Goal: Information Seeking & Learning: Learn about a topic

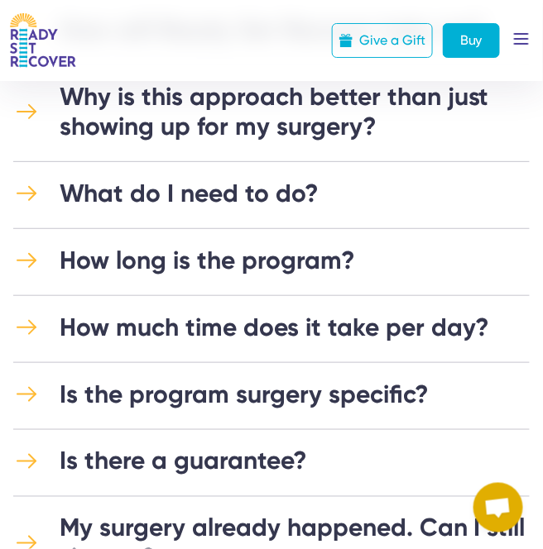
scroll to position [501, 0]
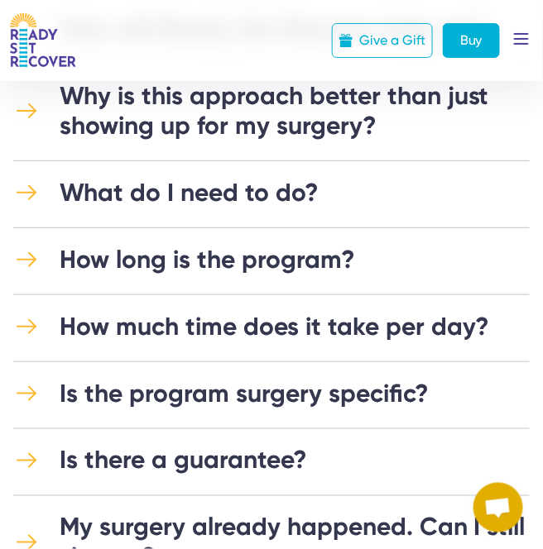
click at [246, 266] on div "How long is the program?" at bounding box center [207, 260] width 295 height 30
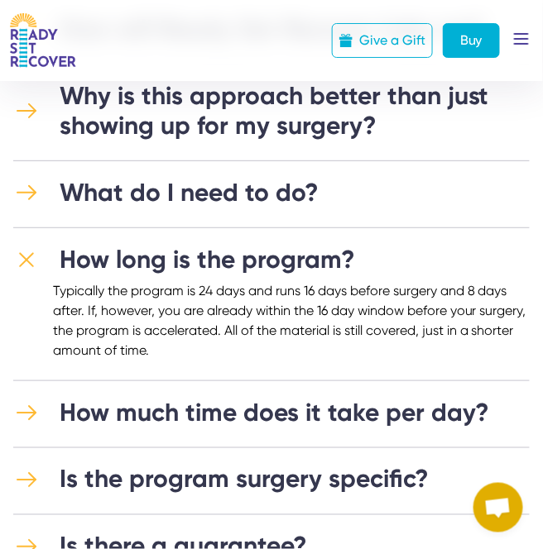
click at [262, 266] on div "How long is the program?" at bounding box center [207, 260] width 295 height 30
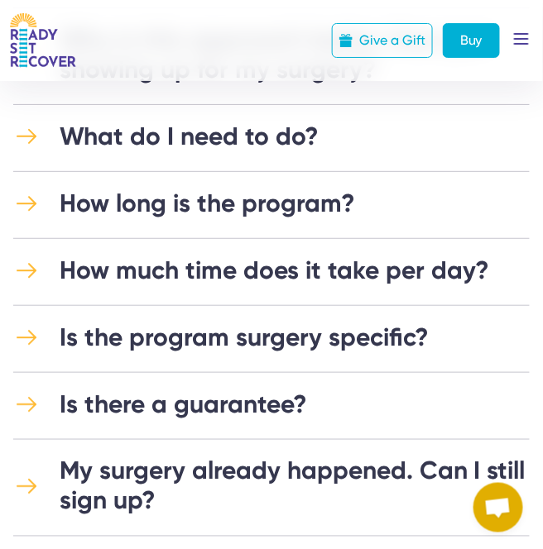
scroll to position [751, 0]
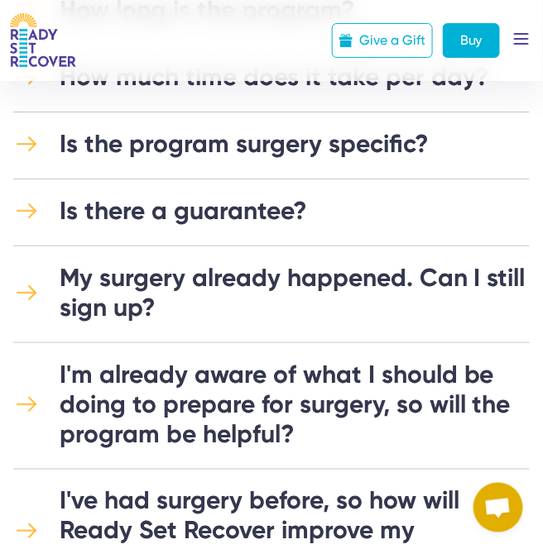
click at [244, 208] on div "Is there a guarantee?" at bounding box center [183, 211] width 247 height 30
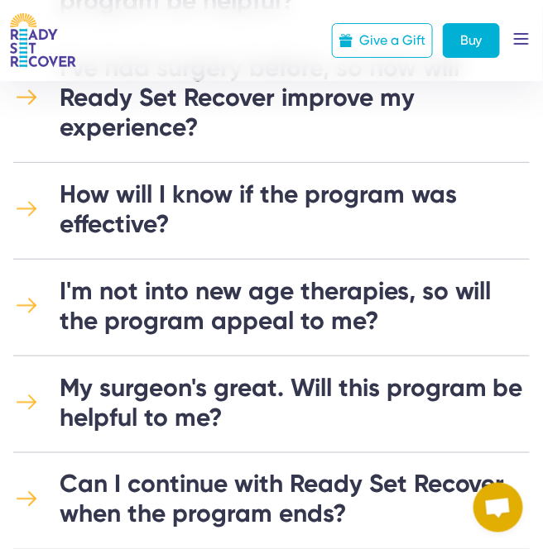
scroll to position [1379, 0]
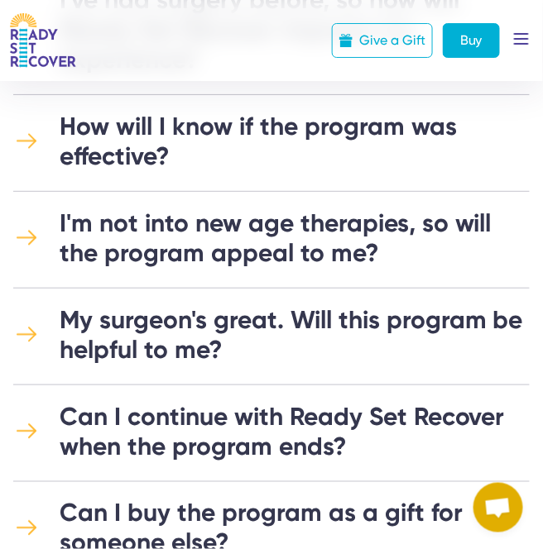
click at [289, 319] on div "My surgeon's great. Will this program be helpful to me?" at bounding box center [295, 335] width 470 height 60
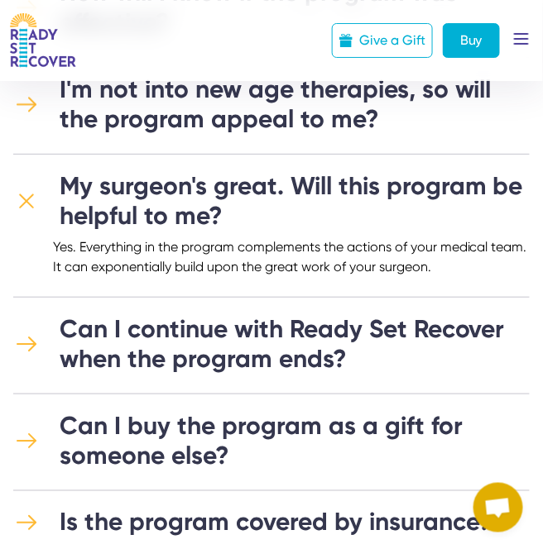
scroll to position [1629, 0]
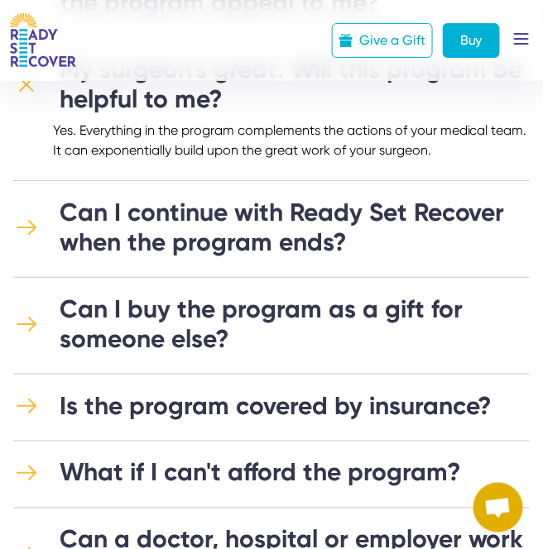
click at [319, 233] on div "Can I continue with Ready Set Recover when the program ends?" at bounding box center [295, 228] width 470 height 60
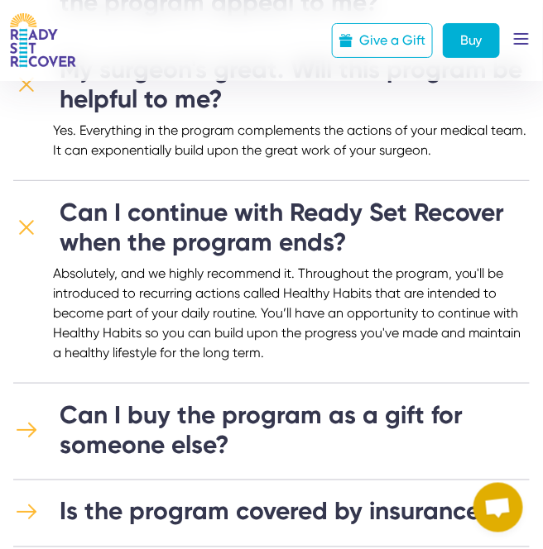
click at [194, 415] on div "Can I buy the program as a gift for someone else?" at bounding box center [295, 430] width 470 height 60
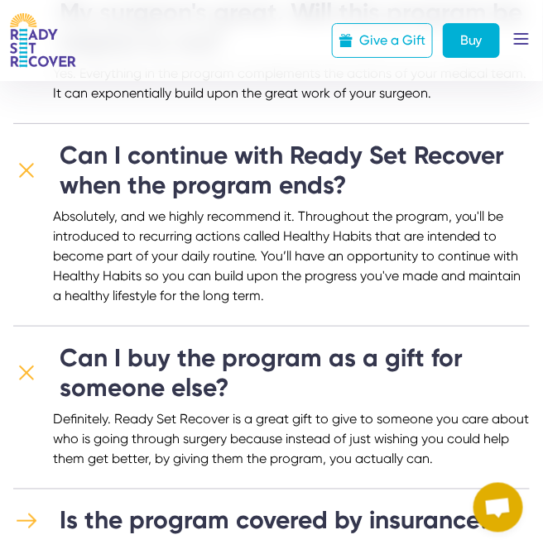
scroll to position [1755, 0]
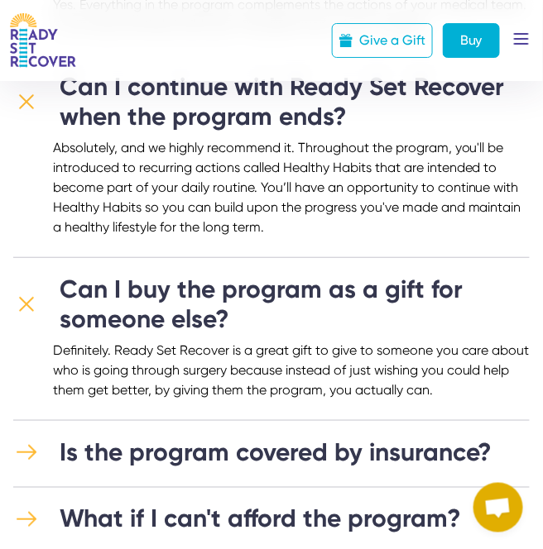
click at [202, 444] on div "Is the program covered by insurance?" at bounding box center [276, 453] width 433 height 30
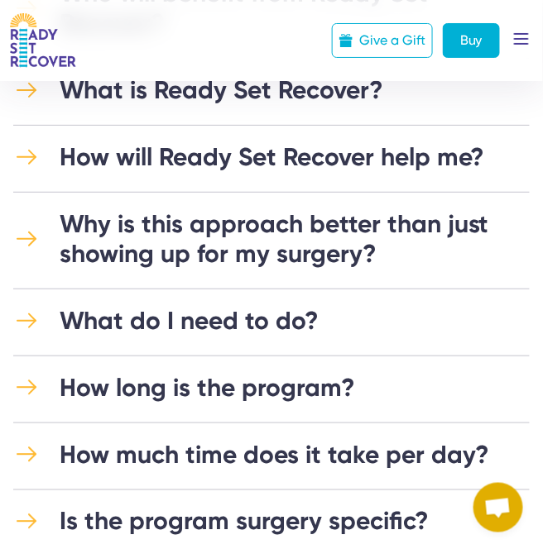
scroll to position [0, 0]
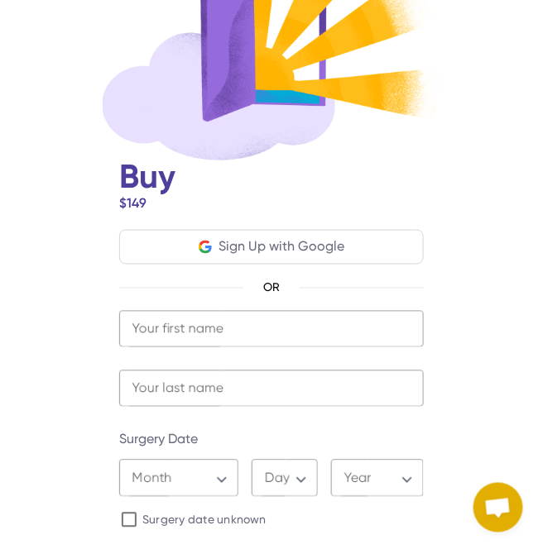
scroll to position [251, 0]
